Goal: Task Accomplishment & Management: Use online tool/utility

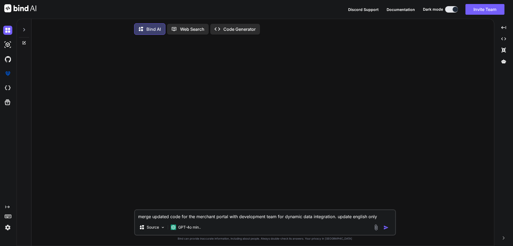
type textarea "x"
click at [307, 216] on textarea "merge updated code for the merchant portal with development team for dynamic da…" at bounding box center [265, 215] width 260 height 10
paste textarea "<div class="form-check custom-option custom-option-basic mb-1"> <label class="f…"
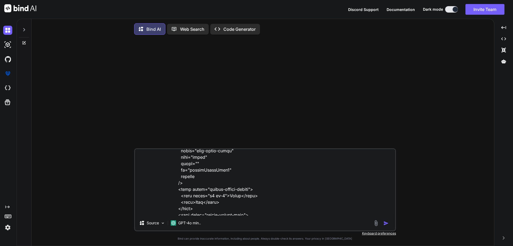
scroll to position [206, 0]
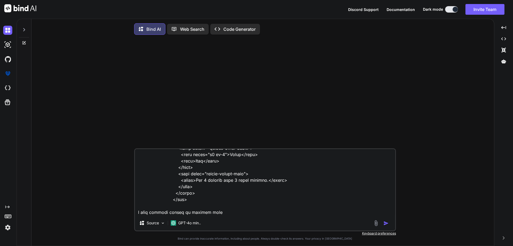
type textarea "<div class="form-check custom-option custom-option-basic mb-1"> <label class="f…"
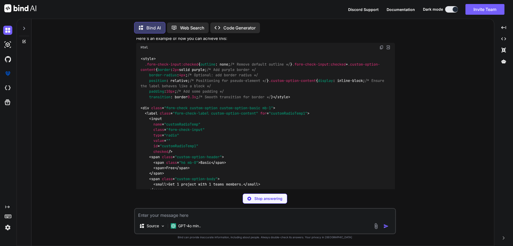
scroll to position [113, 0]
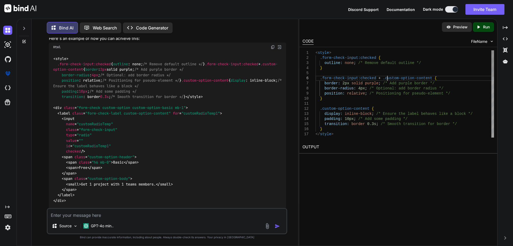
click at [387, 79] on div "< style > .form-check-input:checked { outline: none ; /* Remove default outline…" at bounding box center [405, 192] width 178 height 284
drag, startPoint x: 124, startPoint y: 162, endPoint x: 170, endPoint y: 164, distance: 45.7
click at [170, 115] on span ""form-check-label custom-option-content"" at bounding box center [127, 113] width 85 height 5
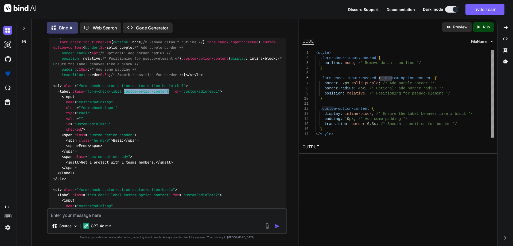
scroll to position [113, 0]
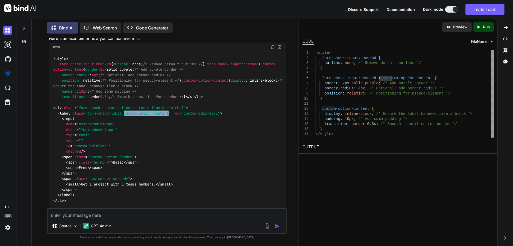
drag, startPoint x: 55, startPoint y: 85, endPoint x: 63, endPoint y: 106, distance: 22.2
click at [63, 106] on div "< style > .form-check-input :checked { outline : none; /* Remove default outlin…" at bounding box center [167, 179] width 237 height 254
copy span ".form-check-input :checked + .custom-option-content { border : 2px solid purple…"
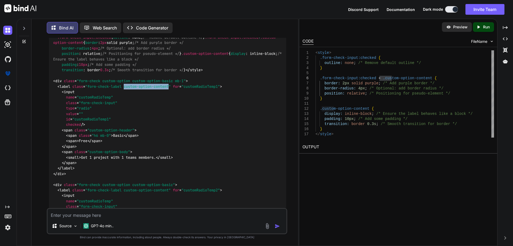
scroll to position [60, 0]
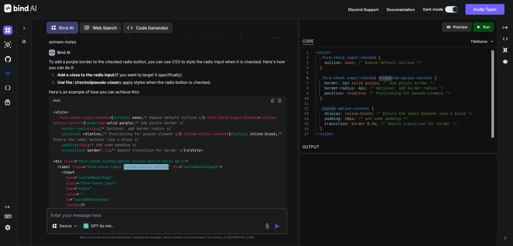
drag, startPoint x: 65, startPoint y: 115, endPoint x: 54, endPoint y: 119, distance: 12.0
click at [54, 119] on div "< style > .form-check-input :checked { outline : none; /* Remove default outlin…" at bounding box center [167, 232] width 237 height 254
copy span ".form-check-input :checked { outline : none; /* Remove default outline */ } .fo…"
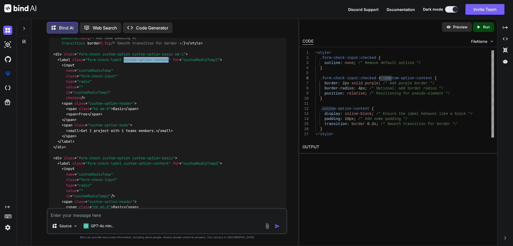
scroll to position [273, 0]
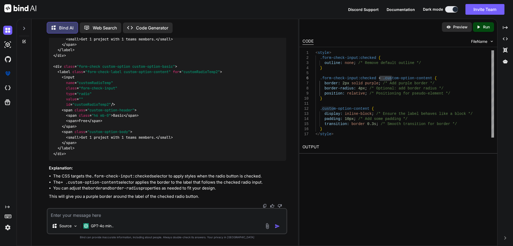
click at [161, 209] on textarea at bounding box center [167, 213] width 239 height 10
paste textarea "<div class="custom-option custom-option-basic mb-1"> <label class="form-check-l…"
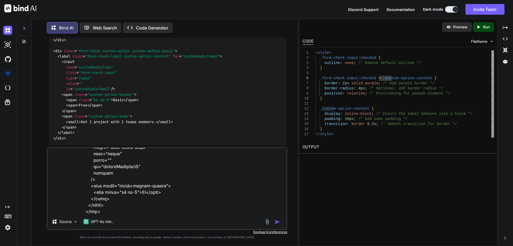
paste textarea ".custom-option-basic .custom-option-content{ border: 1px solid #0000003D; paddi…"
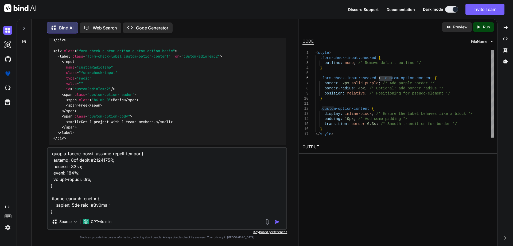
scroll to position [244, 0]
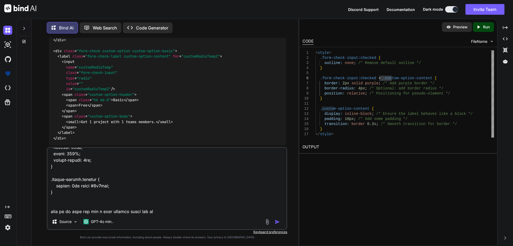
drag, startPoint x: 81, startPoint y: 179, endPoint x: 28, endPoint y: 177, distance: 53.5
click at [28, 177] on div "Bind AI Web Search Created with Pixso. Code Generator You Bind AI To add a purp…" at bounding box center [157, 132] width 281 height 228
click at [180, 213] on textarea at bounding box center [167, 180] width 239 height 66
paste textarea ".custom-option"
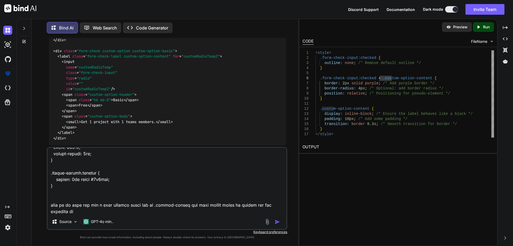
type textarea "<div class="custom-option custom-option-basic mb-1"> <label class="form-check-l…"
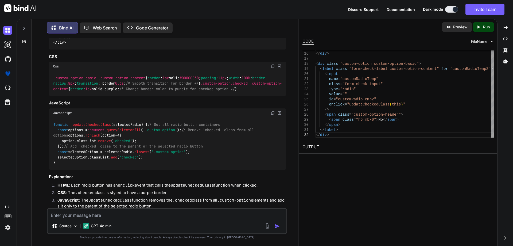
scroll to position [877, 0]
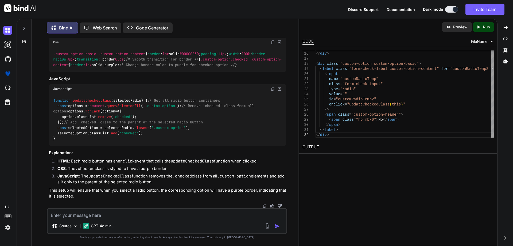
click at [105, 216] on textarea at bounding box center [167, 213] width 239 height 10
type textarea "can we do it in css"
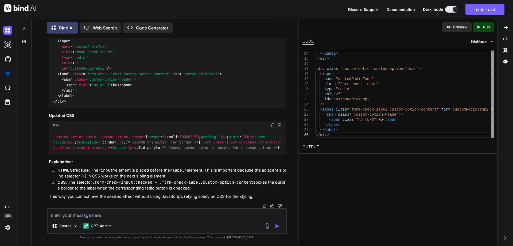
scroll to position [1263, 0]
drag, startPoint x: 59, startPoint y: 148, endPoint x: 51, endPoint y: 137, distance: 13.0
click at [51, 137] on div ".custom-option-basic .custom-option-content { border : 1px solid #0000003D ; pa…" at bounding box center [167, 142] width 237 height 25
copy code ".form-check-input :checked + .form-check-label .custom-option-content { border …"
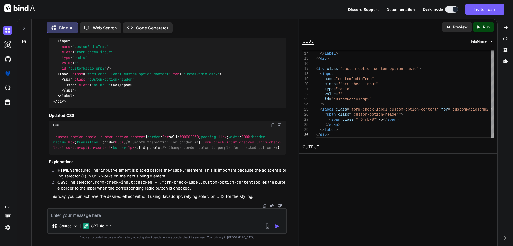
click at [58, 38] on span "div" at bounding box center [58, 35] width 6 height 5
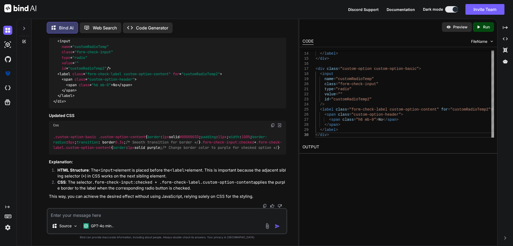
drag, startPoint x: 55, startPoint y: 92, endPoint x: 77, endPoint y: 155, distance: 66.9
click at [77, 108] on div "< div class = "custom-option custom-option-basic mb-1" > < input name = "custom…" at bounding box center [167, 27] width 237 height 161
copy code "< input name = "customRadioTemp" class = "form-check-input" type = "radio" valu…"
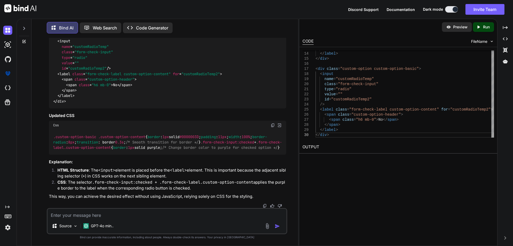
scroll to position [1263, 0]
click at [205, 211] on textarea at bounding box center [167, 213] width 239 height 10
type textarea "not working"
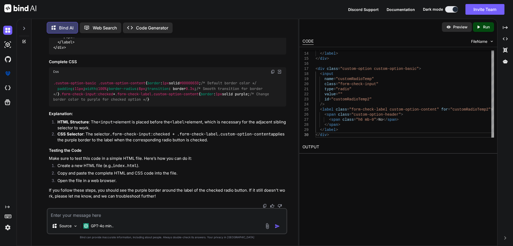
scroll to position [1425, 0]
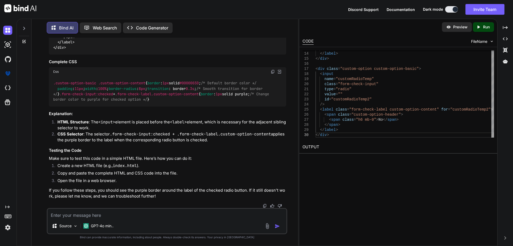
click at [270, 76] on div "Css" at bounding box center [167, 71] width 237 height 9
click at [274, 74] on img at bounding box center [273, 71] width 4 height 4
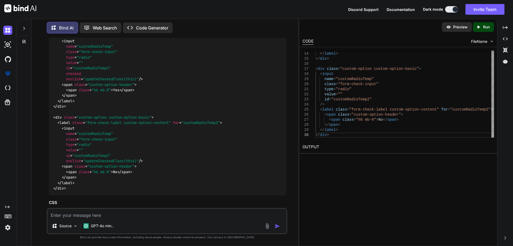
scroll to position [570, 0]
drag, startPoint x: 63, startPoint y: 140, endPoint x: 145, endPoint y: 138, distance: 82.6
click at [145, 138] on div "< div class = "custom-option custom-option-basic mb-1" > < label class = "form-…" at bounding box center [167, 110] width 237 height 172
copy span "onclick = "updateCheckedClass(this)""
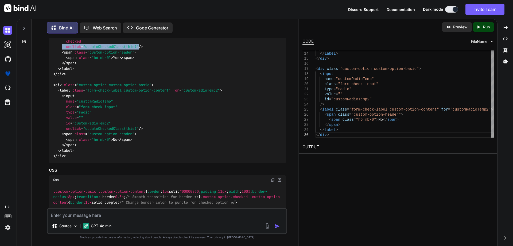
scroll to position [650, 0]
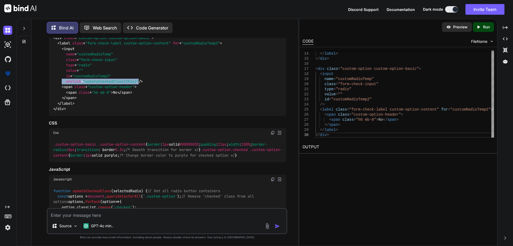
drag, startPoint x: 63, startPoint y: 146, endPoint x: 150, endPoint y: 146, distance: 87.6
click at [150, 116] on div "< div class = "custom-option custom-option-basic mb-1" > < label class = "form-…" at bounding box center [167, 30] width 237 height 172
copy span "onclick = "updateCheckedClass(this)""
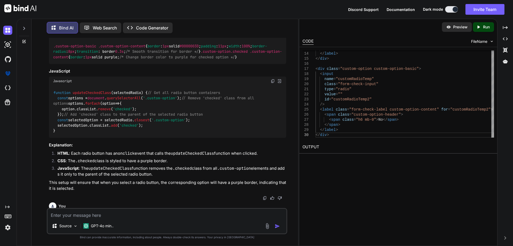
scroll to position [810, 0]
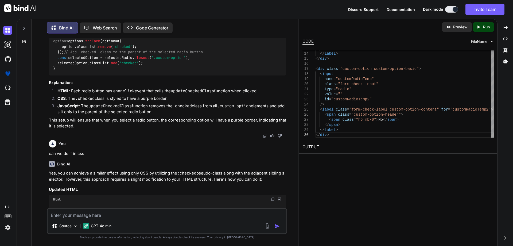
drag, startPoint x: 61, startPoint y: 111, endPoint x: 53, endPoint y: 100, distance: 13.5
copy code ".custom-option .checked .custom-option-content { border : 1px solid purple; /* …"
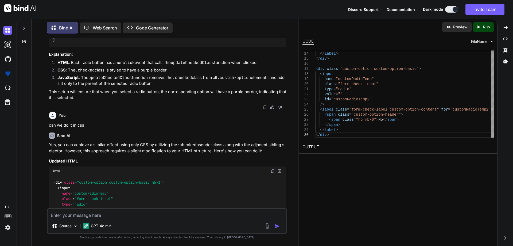
scroll to position [890, 0]
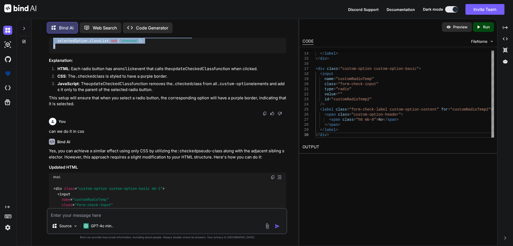
scroll to position [864, 0]
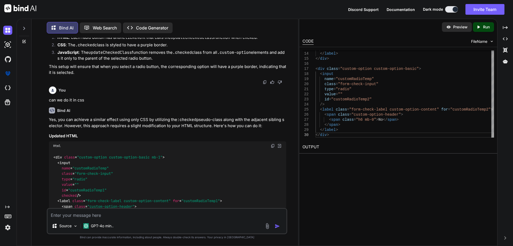
drag, startPoint x: 66, startPoint y: 125, endPoint x: 107, endPoint y: 159, distance: 53.3
copy div "< div class = "custom-option custom-option-basic mb-1" > < label class = "form-…"
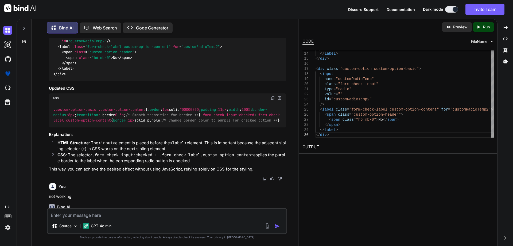
scroll to position [1211, 0]
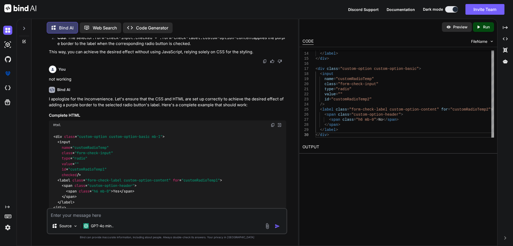
click at [195, 211] on textarea at bounding box center [167, 213] width 239 height 10
paste textarea "<div class="custom-option custom-option-basic mb-1"> <label class="form-check-l…"
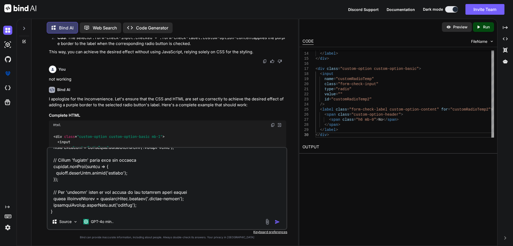
scroll to position [353, 0]
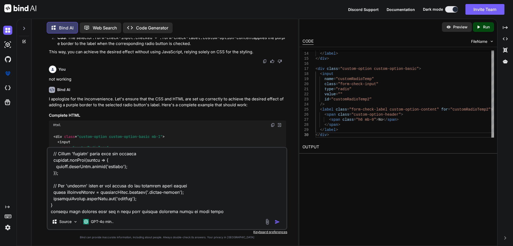
type textarea "<div class="custom-option custom-option-basic mb-1"> <label class="form-check-l…"
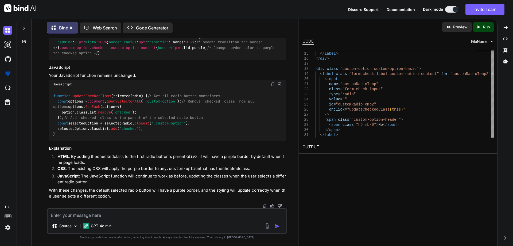
scroll to position [1938, 0]
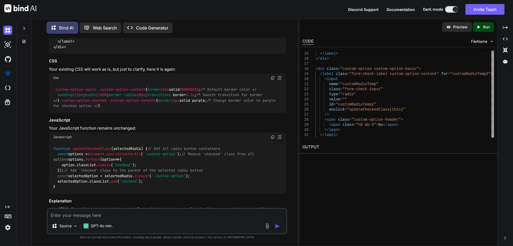
copy span "checked"
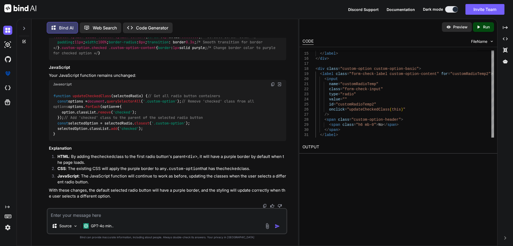
scroll to position [2312, 0]
click at [271, 82] on img at bounding box center [273, 84] width 4 height 4
click at [272, 82] on img at bounding box center [273, 84] width 4 height 4
